Goal: Information Seeking & Learning: Learn about a topic

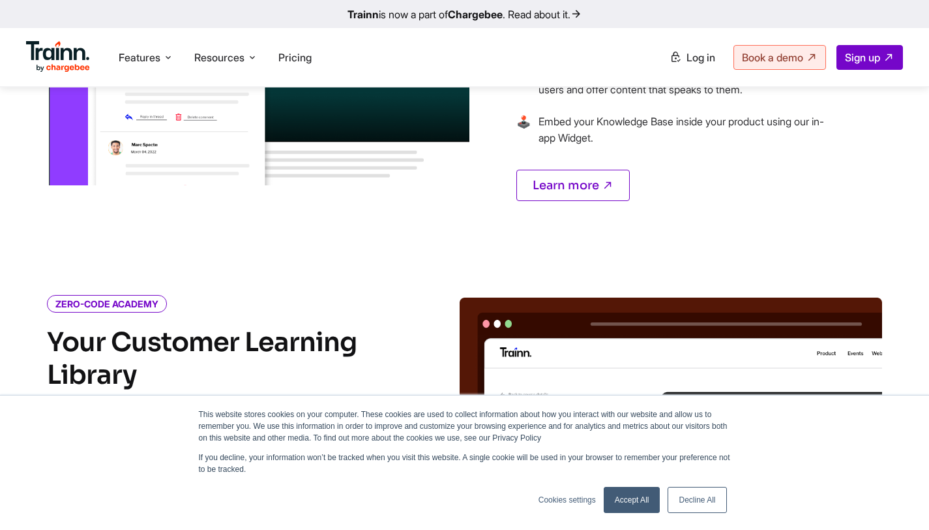
scroll to position [951, 0]
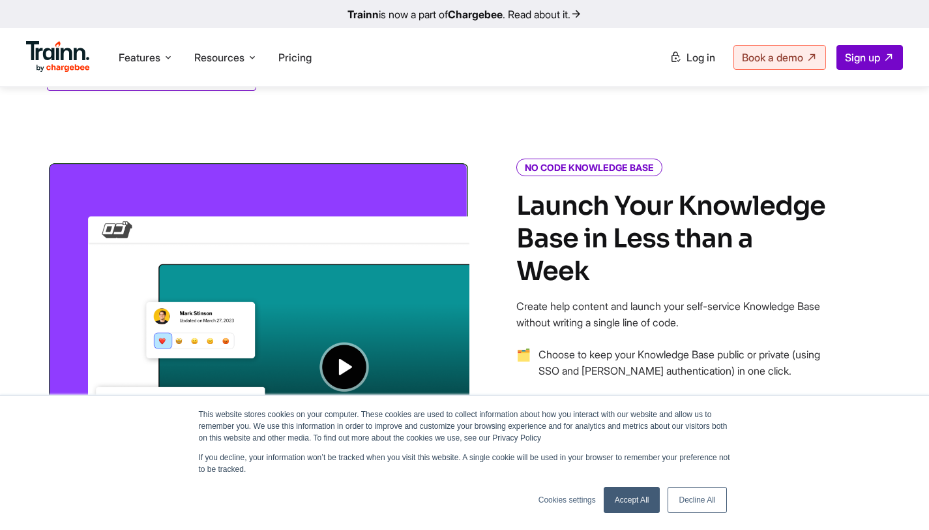
click at [62, 67] on img at bounding box center [58, 56] width 64 height 31
click at [67, 65] on img at bounding box center [58, 56] width 64 height 31
click at [68, 65] on img at bounding box center [58, 56] width 64 height 31
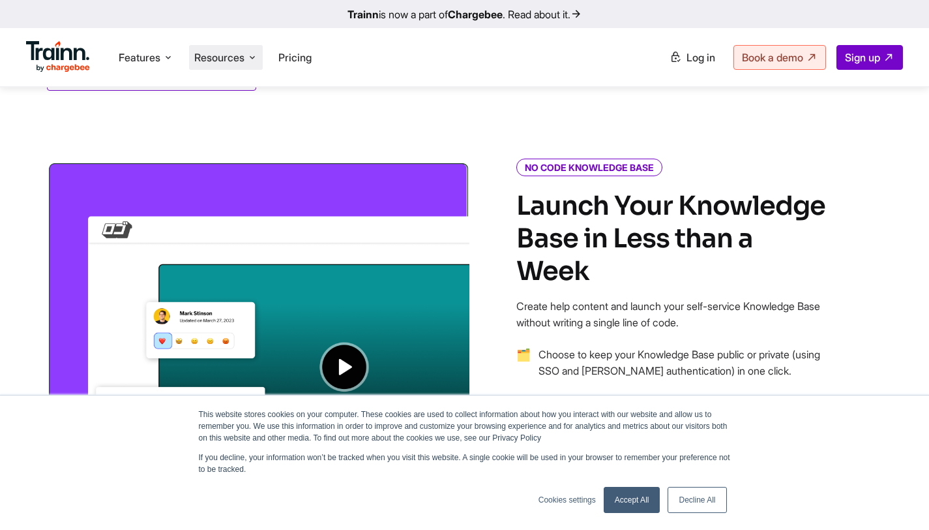
drag, startPoint x: 211, startPoint y: 55, endPoint x: 254, endPoint y: 53, distance: 42.4
click at [217, 56] on span "Resources" at bounding box center [219, 57] width 50 height 14
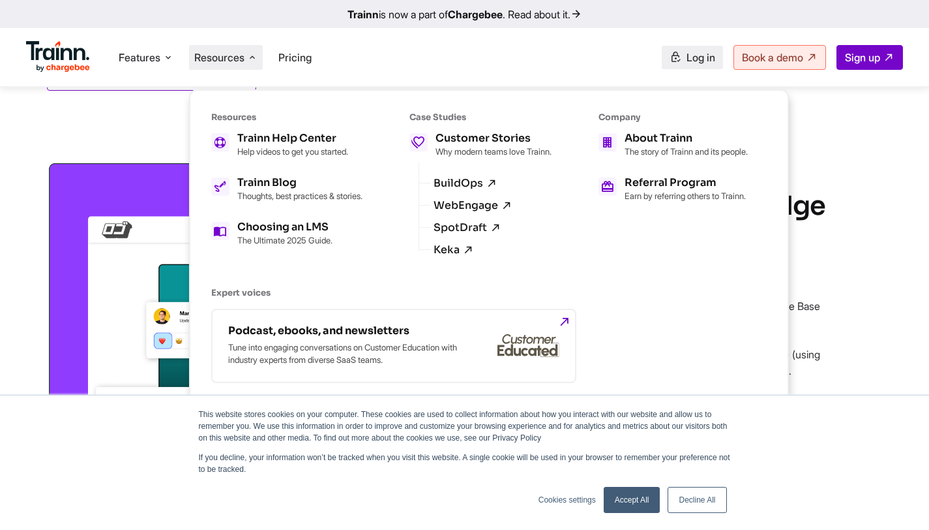
click at [659, 56] on ul "Product Videos Guides Knowledge Hub LMS Platform Usecases Customer Education Cu…" at bounding box center [684, 57] width 439 height 25
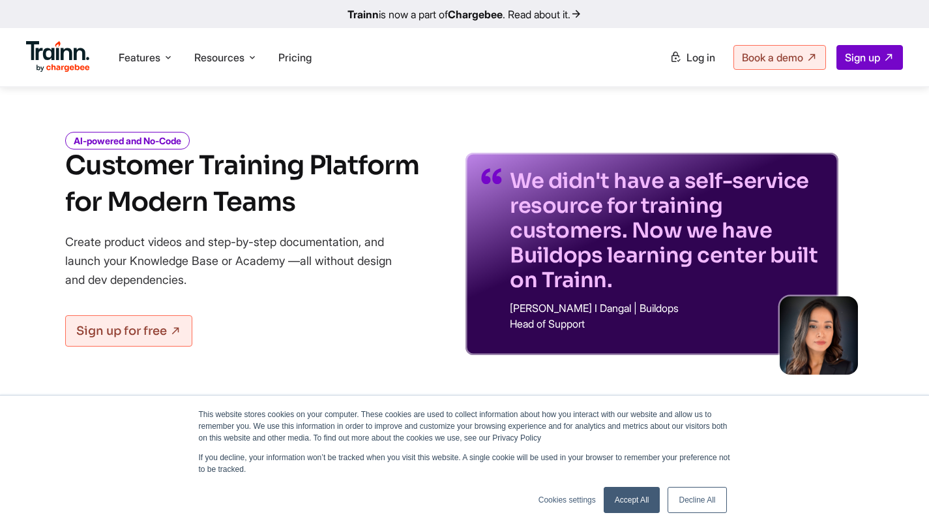
scroll to position [0, 0]
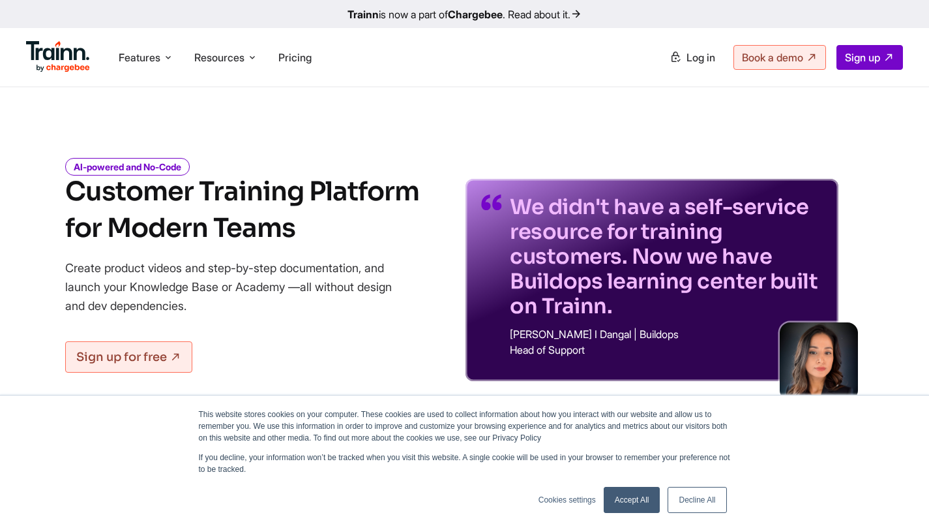
click at [570, 10] on link "Trainn is now a part of Chargebee . Read about it." at bounding box center [464, 14] width 929 height 28
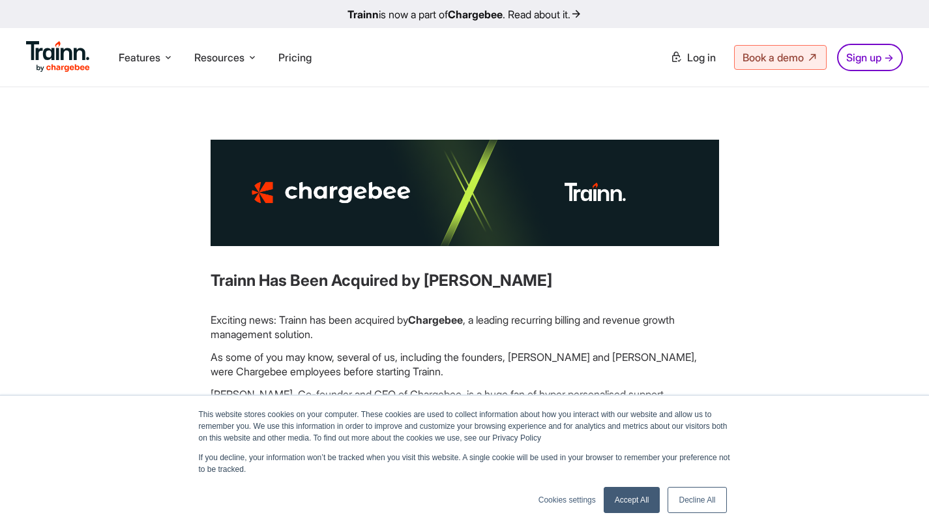
drag, startPoint x: 208, startPoint y: 277, endPoint x: 545, endPoint y: 287, distance: 337.3
click at [545, 287] on div "Trainn Has Been Acquired by [PERSON_NAME] Exciting news: Trainn has been acquir…" at bounding box center [465, 390] width 666 height 501
click at [545, 287] on h3 "Trainn Has Been Acquired by [PERSON_NAME]" at bounding box center [465, 280] width 509 height 22
click at [436, 289] on h3 "Trainn Has Been Acquired by [PERSON_NAME]" at bounding box center [465, 280] width 509 height 22
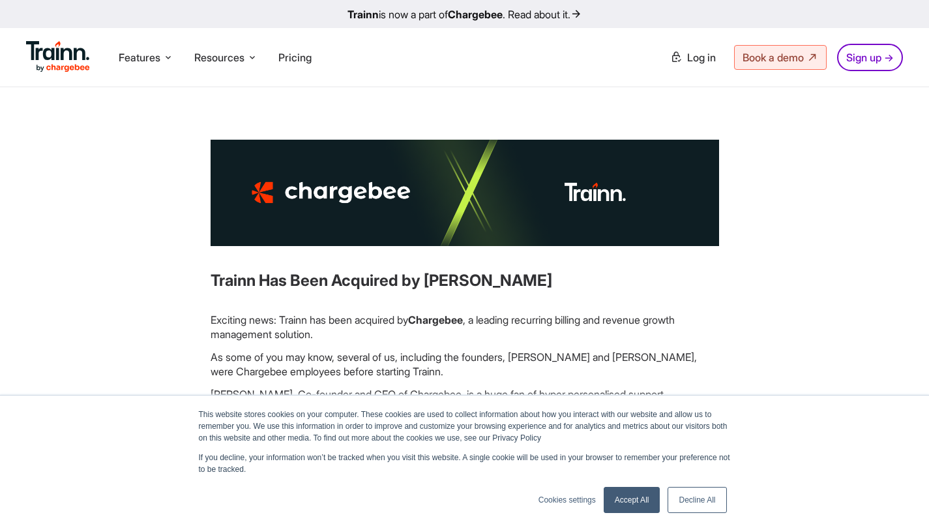
copy h3 "Chargebee"
